Goal: Find specific fact: Find specific fact

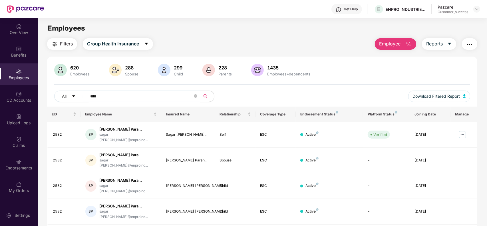
scroll to position [18, 0]
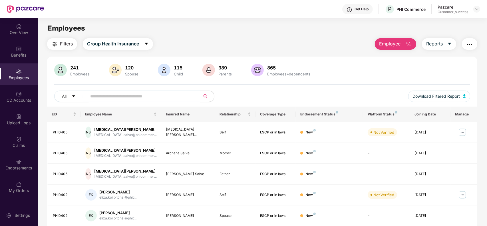
click at [473, 10] on div "Pazcare Customer_success" at bounding box center [459, 9] width 43 height 10
click at [476, 10] on img at bounding box center [476, 9] width 5 height 5
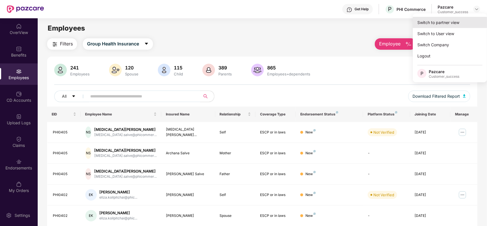
click at [456, 19] on div "Switch to partner view" at bounding box center [450, 22] width 74 height 11
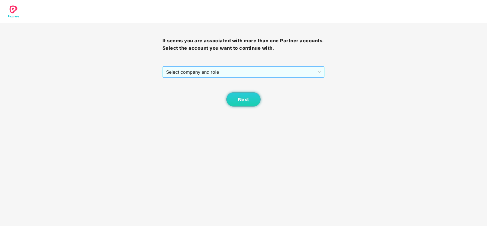
click at [230, 70] on span "Select company and role" at bounding box center [243, 72] width 155 height 11
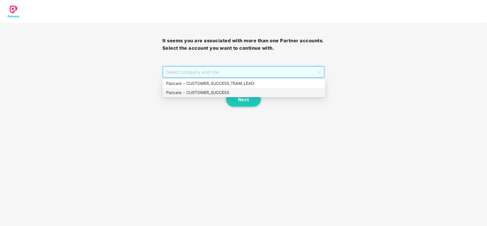
click at [208, 89] on div "Pazcare - CUSTOMER_SUCCESS" at bounding box center [244, 92] width 156 height 6
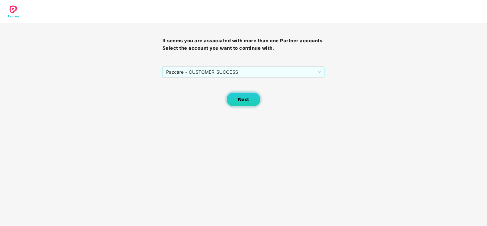
click at [234, 101] on button "Next" at bounding box center [243, 99] width 34 height 14
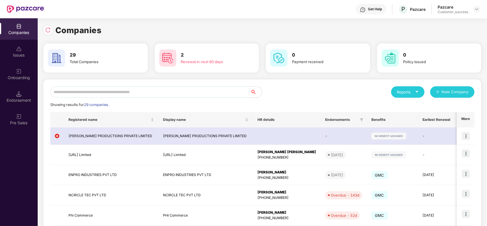
click at [141, 93] on input "text" at bounding box center [150, 91] width 200 height 11
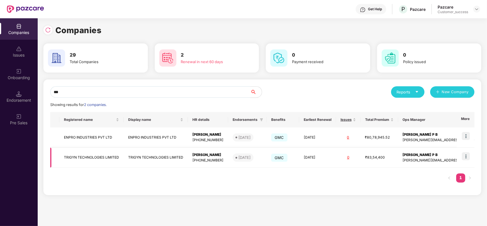
type input "***"
click at [463, 153] on img at bounding box center [466, 156] width 8 height 8
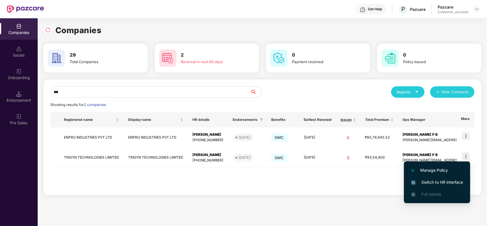
click at [435, 181] on span "Switch to HR interface" at bounding box center [437, 182] width 52 height 6
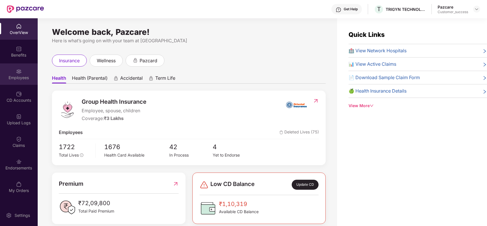
click at [17, 76] on div "Employees" at bounding box center [19, 78] width 38 height 6
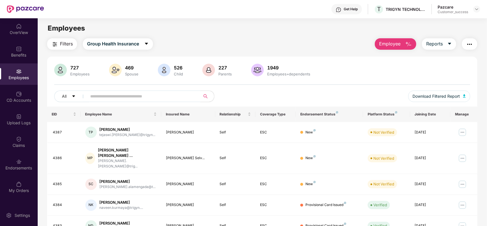
click at [108, 99] on input "text" at bounding box center [141, 96] width 102 height 9
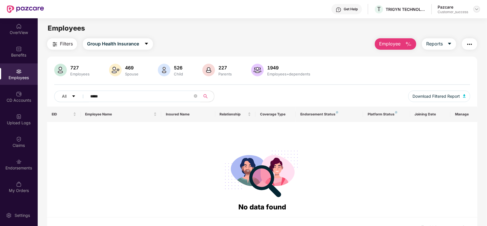
type input "*****"
click at [476, 10] on img at bounding box center [476, 9] width 5 height 5
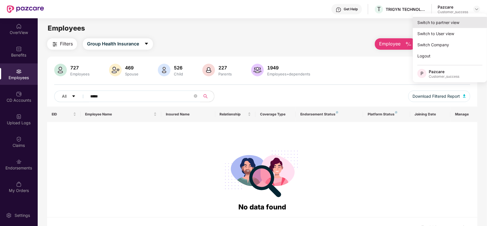
click at [448, 22] on div "Switch to partner view" at bounding box center [450, 22] width 74 height 11
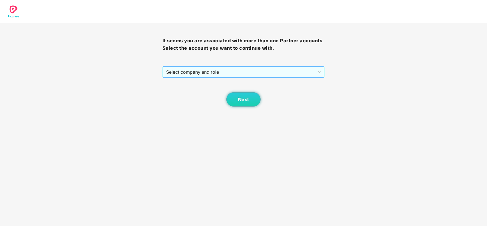
click at [243, 73] on span "Select company and role" at bounding box center [243, 72] width 155 height 11
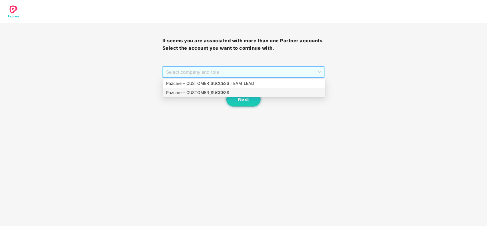
click at [222, 91] on div "Pazcare - CUSTOMER_SUCCESS" at bounding box center [244, 92] width 156 height 6
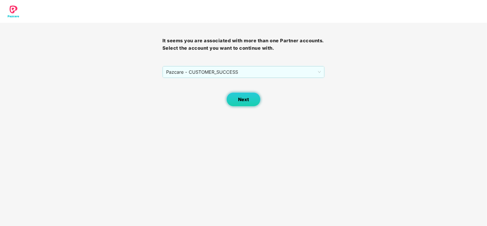
click at [237, 98] on button "Next" at bounding box center [243, 99] width 34 height 14
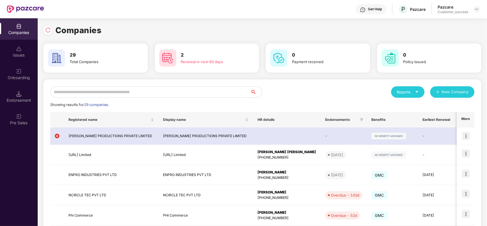
click at [113, 92] on input "text" at bounding box center [150, 91] width 200 height 11
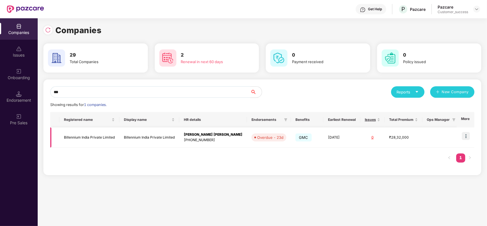
type input "***"
click at [466, 137] on img at bounding box center [466, 136] width 8 height 8
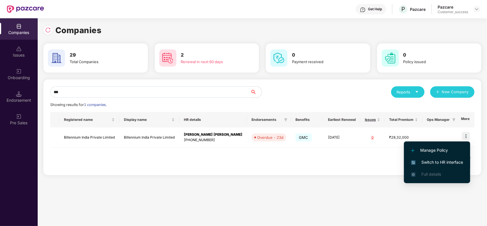
click at [427, 163] on span "Switch to HR interface" at bounding box center [437, 162] width 52 height 6
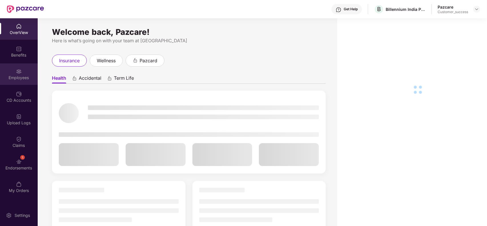
click at [20, 76] on div "Employees" at bounding box center [19, 78] width 38 height 6
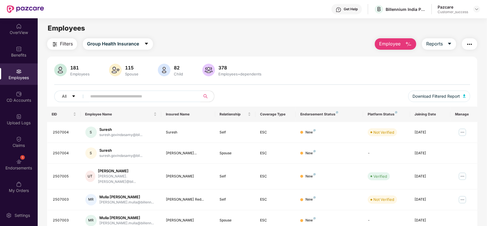
click at [103, 94] on input "text" at bounding box center [141, 96] width 102 height 9
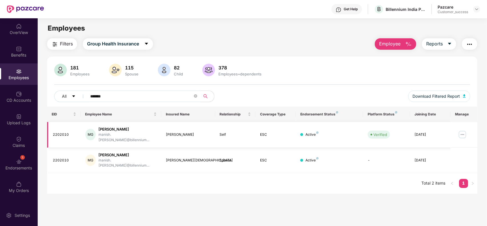
type input "*******"
click at [467, 133] on img at bounding box center [462, 134] width 9 height 9
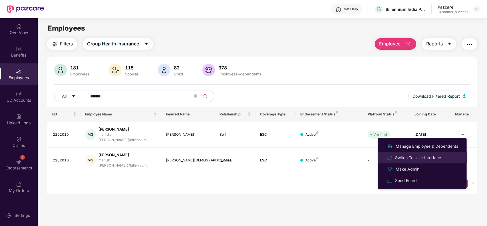
click at [430, 157] on div "Switch To User Interface" at bounding box center [418, 157] width 48 height 6
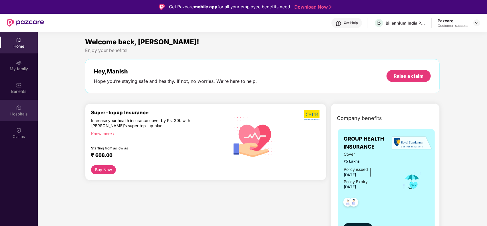
click at [17, 111] on div "Hospitals" at bounding box center [19, 114] width 38 height 6
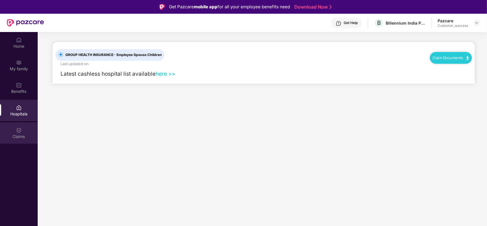
click at [18, 128] on img at bounding box center [19, 130] width 6 height 6
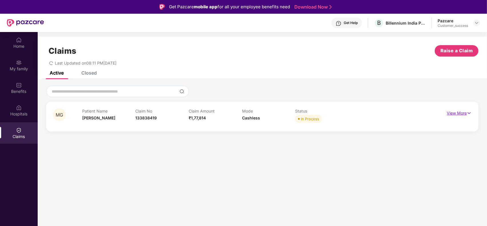
click at [452, 113] on p "View More" at bounding box center [459, 112] width 25 height 8
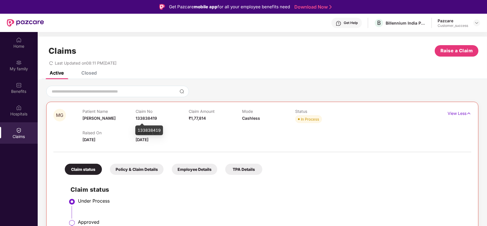
click at [147, 118] on span "133838419" at bounding box center [146, 118] width 21 height 5
copy span "133838419"
